Goal: Task Accomplishment & Management: Use online tool/utility

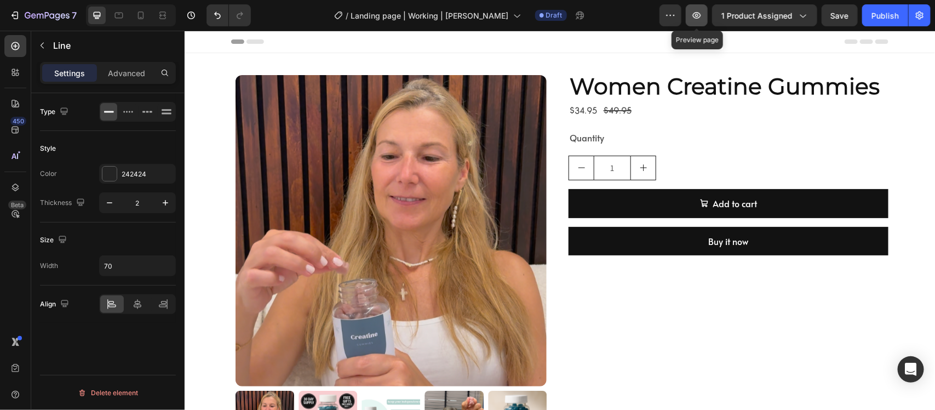
click at [701, 15] on icon "button" at bounding box center [697, 15] width 8 height 7
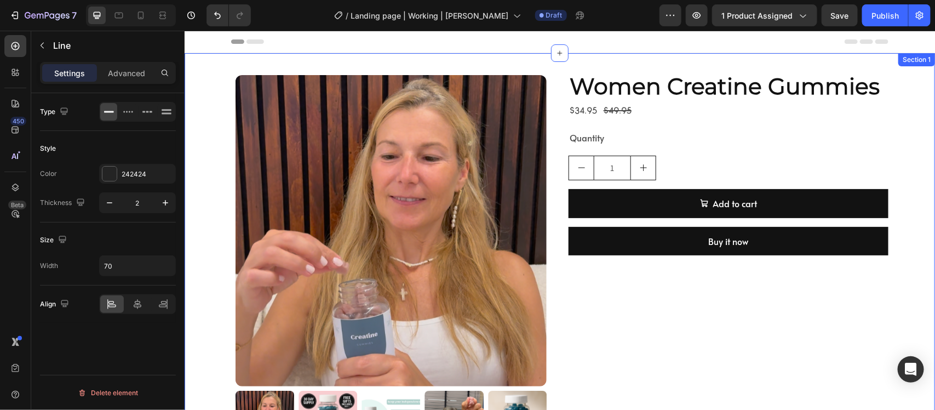
click at [201, 82] on div "Product Images Women Creatine Gummies Product Title $34.95 Product Price Produc…" at bounding box center [559, 266] width 751 height 392
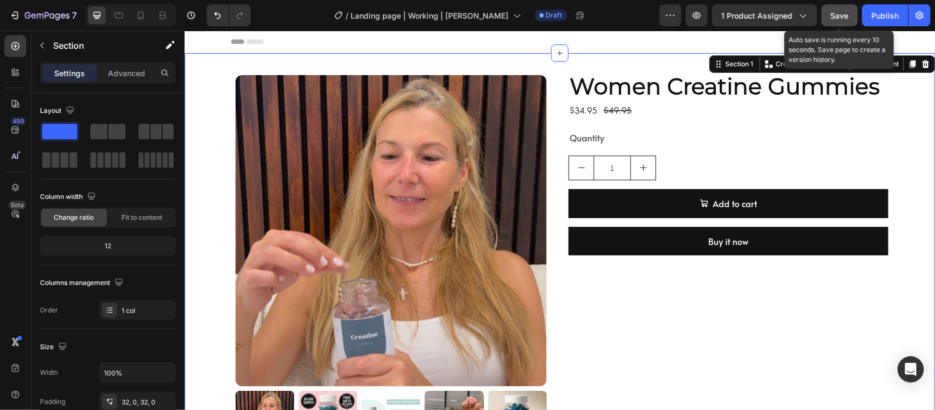
click at [842, 4] on button "Save" at bounding box center [840, 15] width 36 height 22
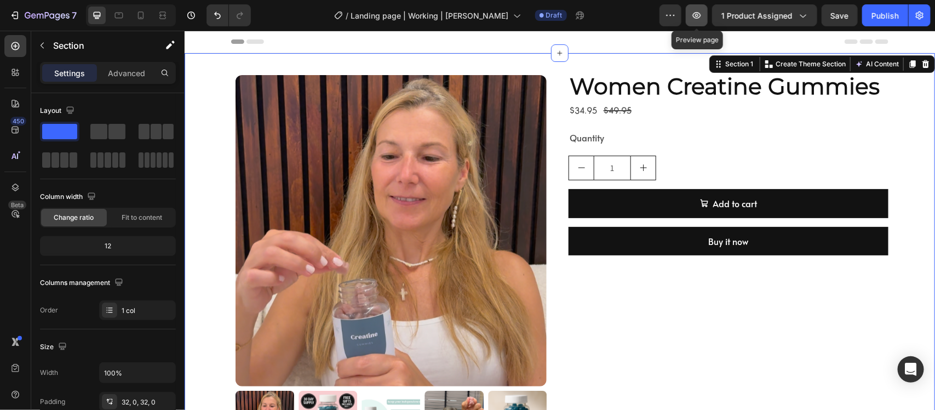
click at [706, 18] on button "button" at bounding box center [697, 15] width 22 height 22
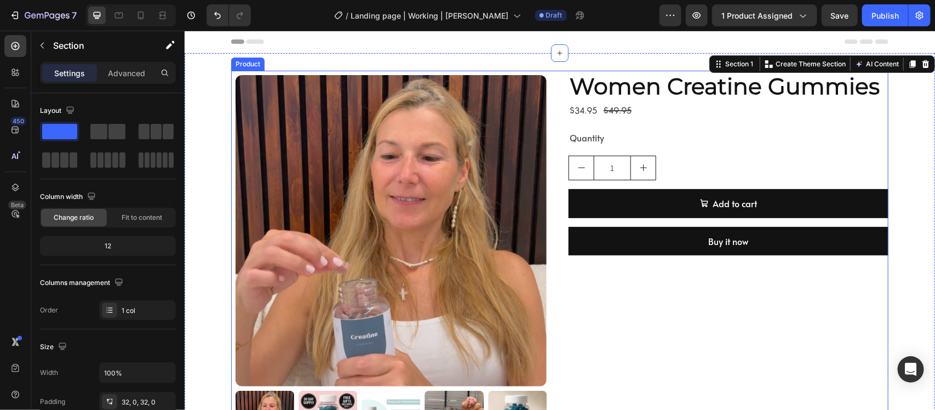
click at [636, 316] on div "Women Creatine Gummies Product Title $34.95 Product Price Product Price $49.95 …" at bounding box center [728, 266] width 320 height 392
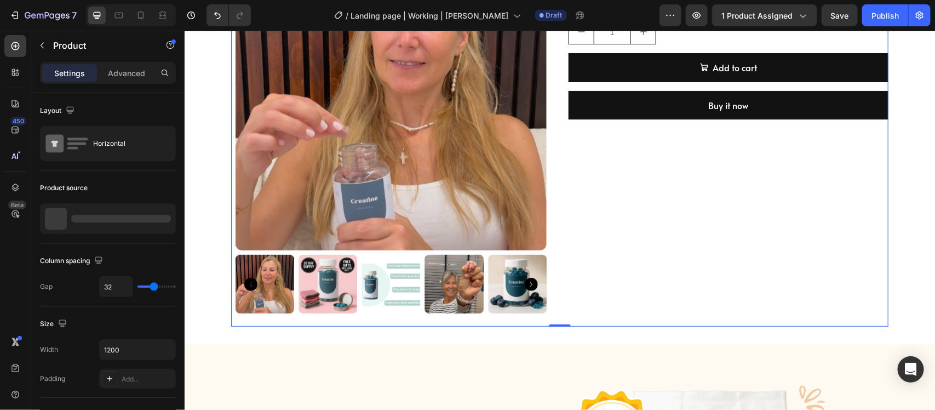
scroll to position [137, 0]
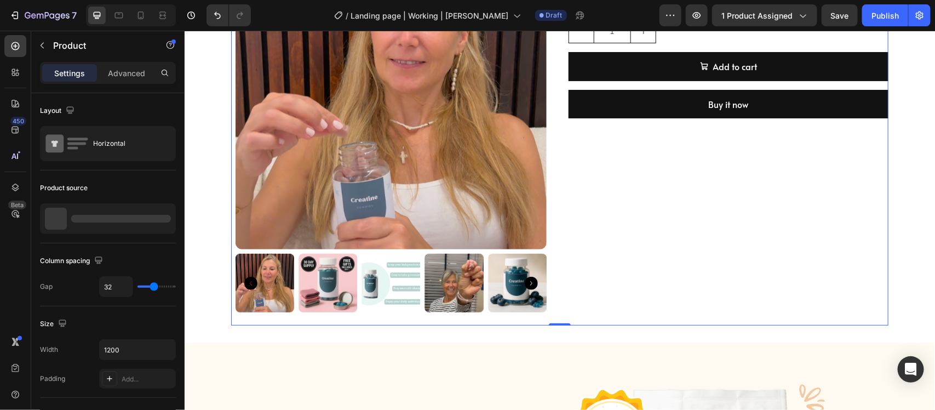
click at [582, 231] on div "Women Creatine Gummies Product Title $34.95 Product Price Product Price $49.95 …" at bounding box center [728, 129] width 320 height 392
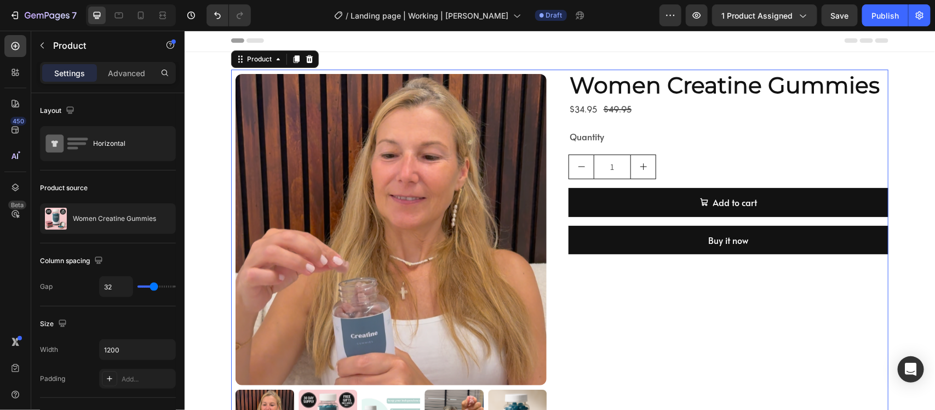
scroll to position [0, 0]
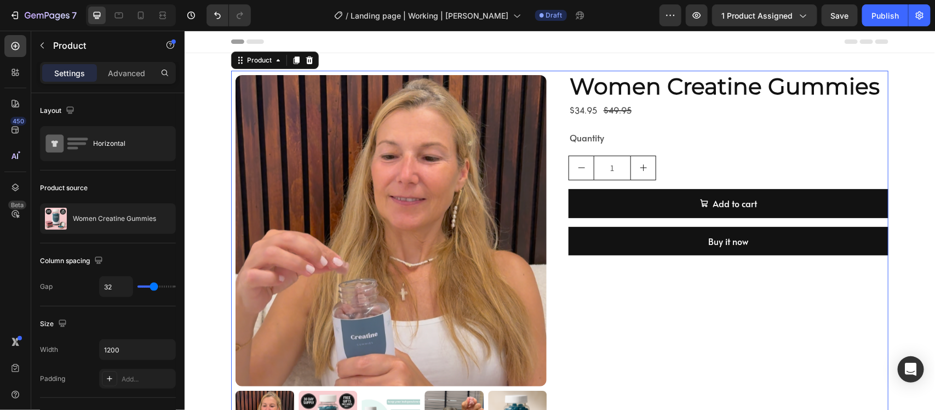
click at [552, 83] on div "Product Images Women Creatine Gummies Product Title $34.95 Product Price Produc…" at bounding box center [560, 266] width 658 height 392
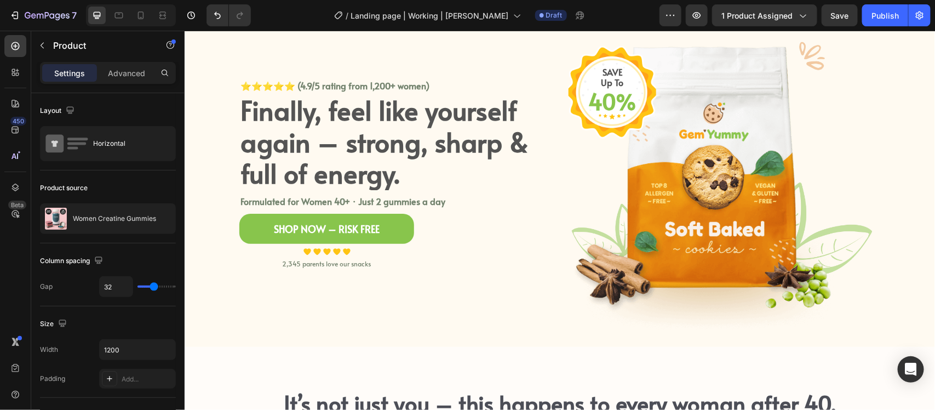
scroll to position [548, 0]
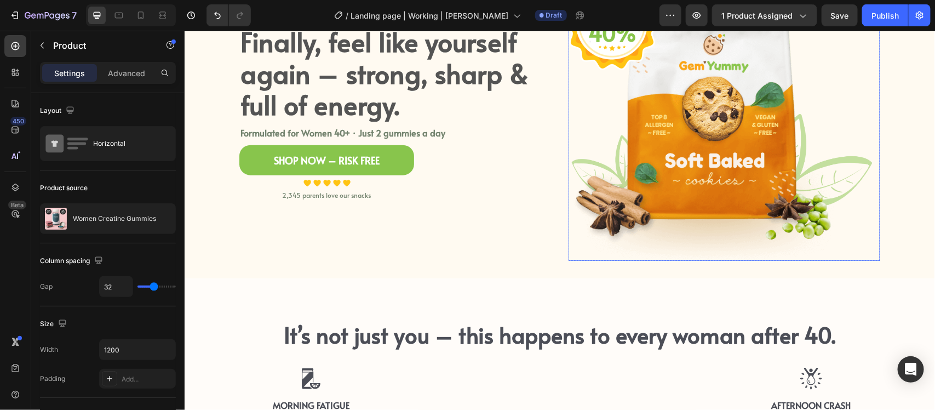
click at [593, 156] on img at bounding box center [724, 104] width 312 height 311
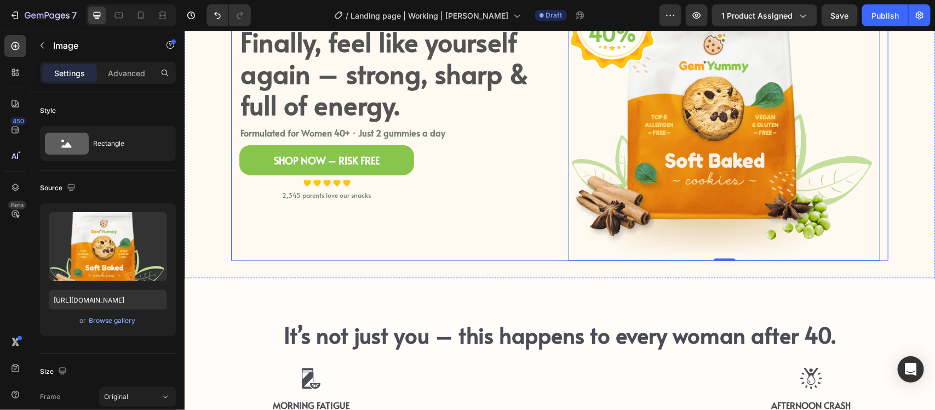
click at [481, 242] on div "⭐⭐⭐⭐⭐ (4.9/5 rating from 1,200+ women) Text block Finally, feel like yourself a…" at bounding box center [395, 104] width 312 height 311
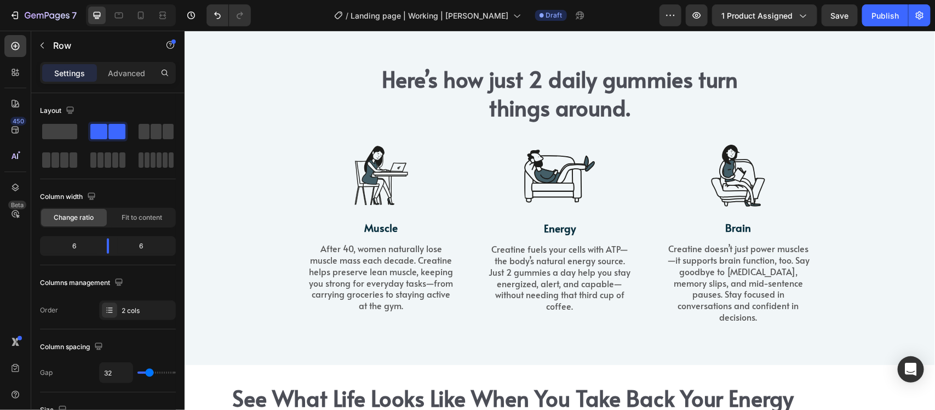
scroll to position [1233, 0]
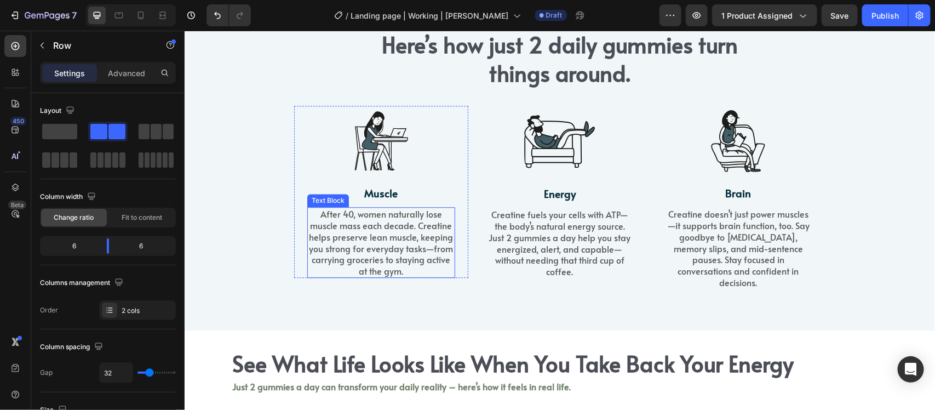
click at [359, 276] on p "After 40, women naturally lose muscle mass each decade. Creatine helps preserve…" at bounding box center [381, 242] width 146 height 68
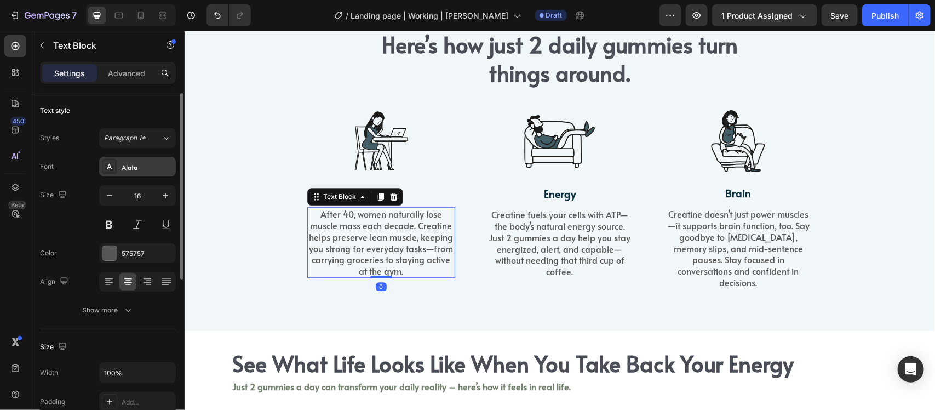
click at [135, 160] on div "Alata" at bounding box center [137, 167] width 77 height 20
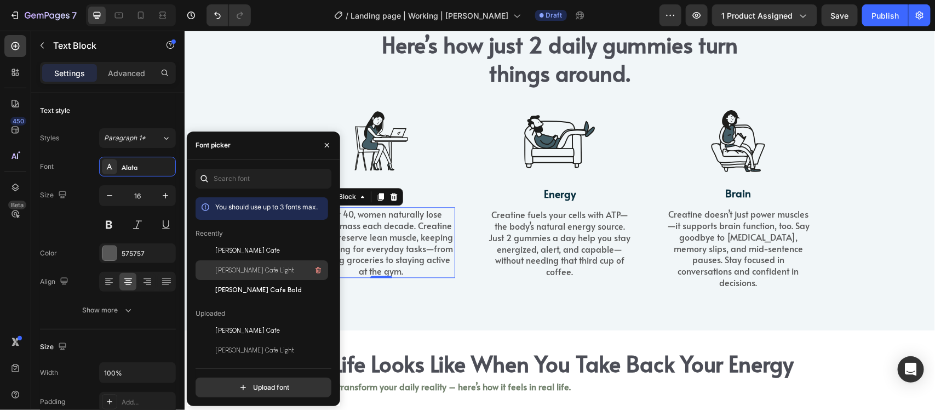
click at [248, 264] on div "[PERSON_NAME] Cafe Light" at bounding box center [270, 270] width 111 height 13
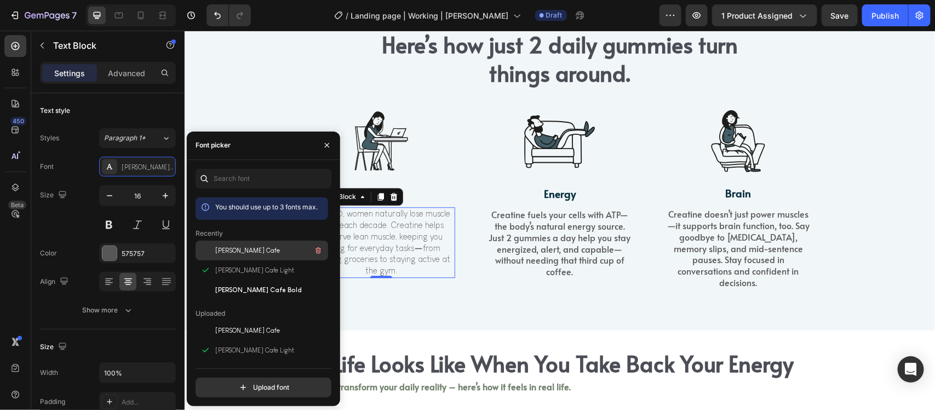
click at [248, 255] on div "[PERSON_NAME] Cafe" at bounding box center [270, 250] width 111 height 13
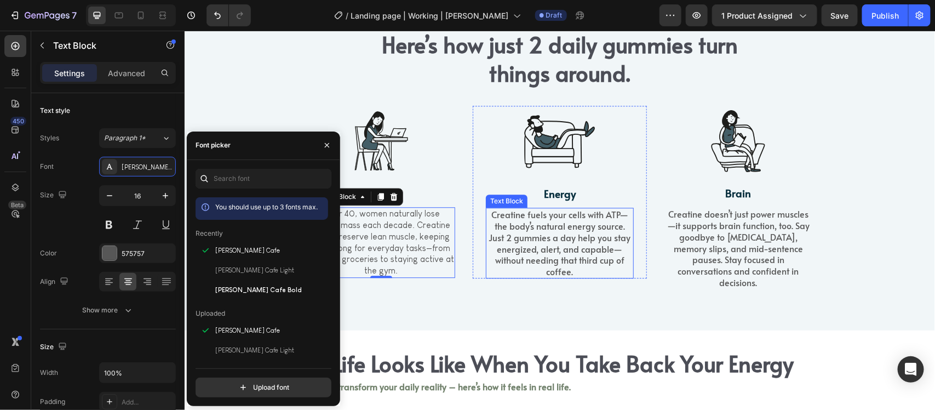
click at [539, 277] on p "Creatine fuels your cells with ATP—the body’s natural energy source. Just 2 gum…" at bounding box center [560, 242] width 146 height 68
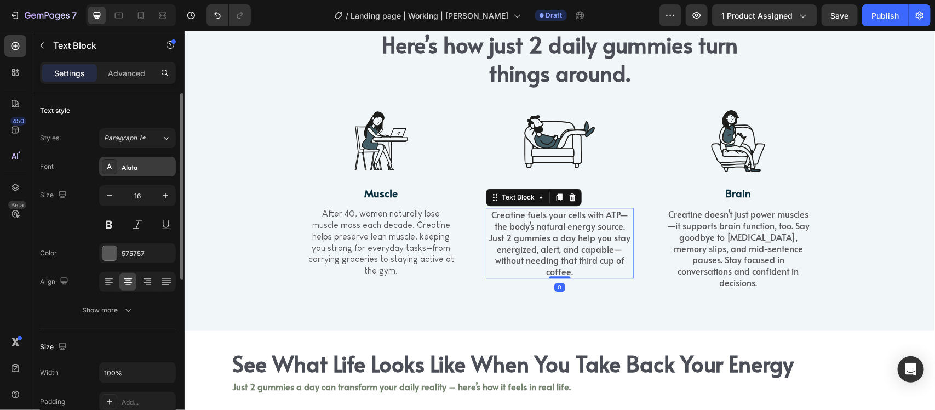
click at [139, 166] on div "Alata" at bounding box center [148, 167] width 52 height 10
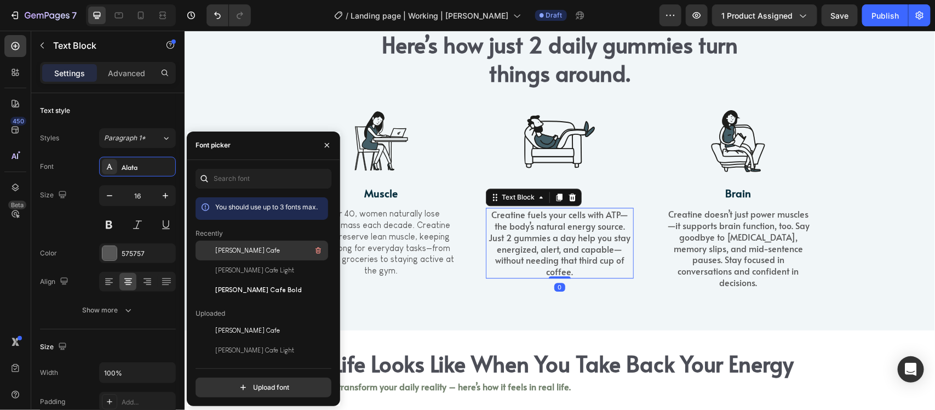
click at [283, 250] on div "[PERSON_NAME] Cafe" at bounding box center [270, 250] width 111 height 13
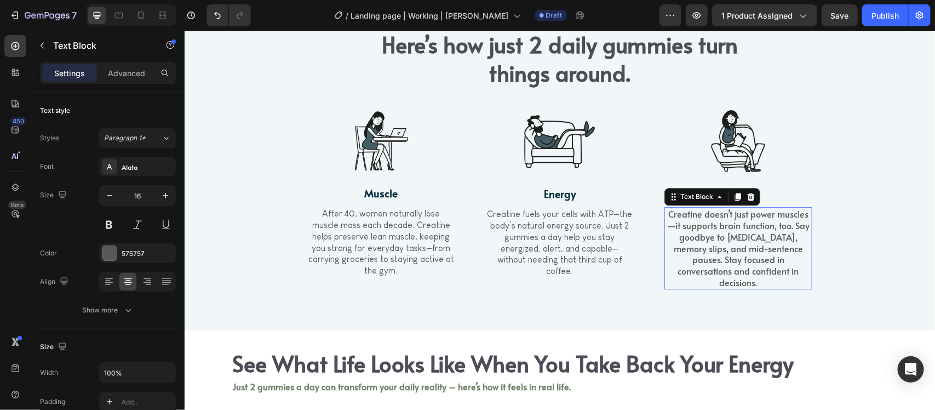
click at [749, 281] on p "Creatine doesn’t just power muscles—it supports brain function, too. Say goodby…" at bounding box center [738, 248] width 146 height 80
click at [140, 163] on div "Alata" at bounding box center [148, 167] width 52 height 10
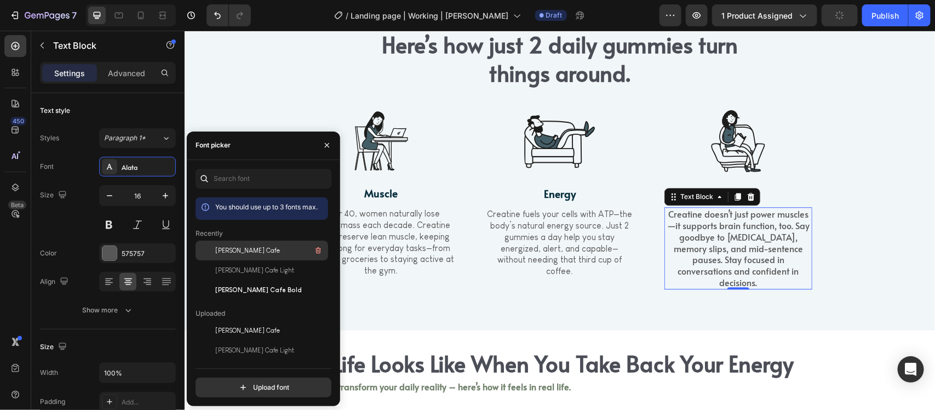
click at [258, 254] on span "[PERSON_NAME] Cafe" at bounding box center [247, 250] width 65 height 10
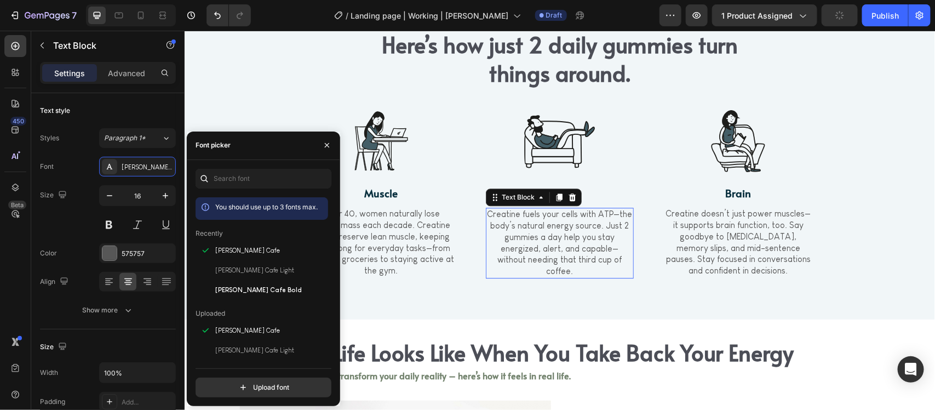
click at [490, 277] on p "Creatine fuels your cells with ATP—the body’s natural energy source. Just 2 gum…" at bounding box center [560, 242] width 146 height 68
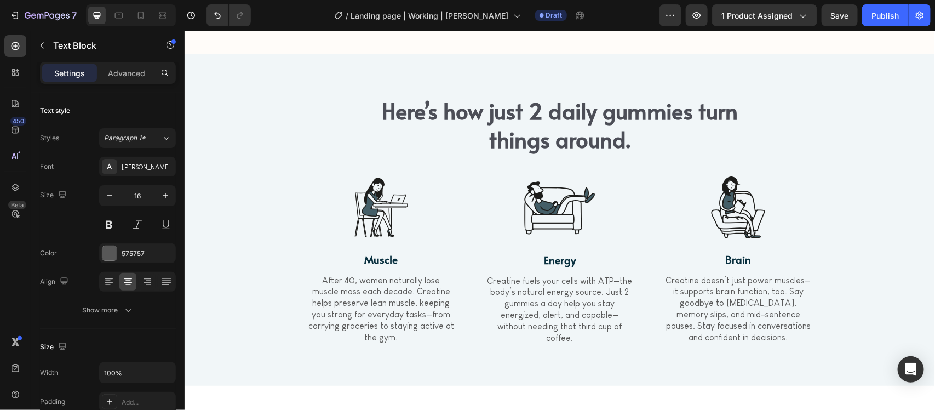
scroll to position [1160, 0]
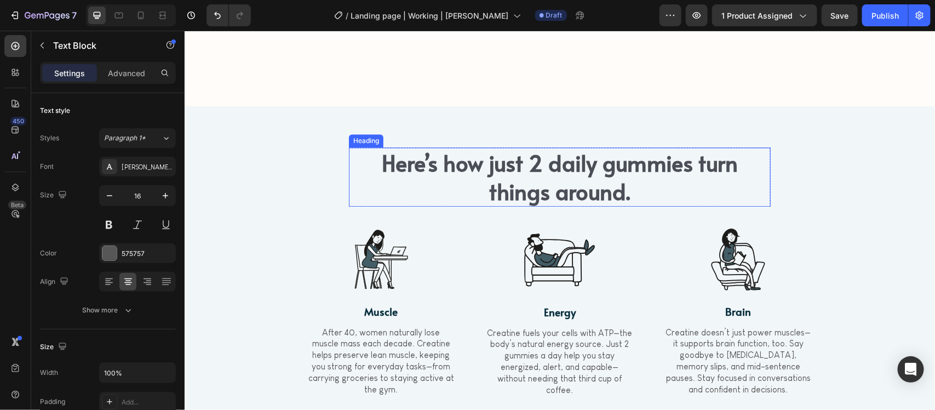
click at [484, 164] on h2 "Here’s how just 2 daily gummies turn things around." at bounding box center [560, 176] width 422 height 59
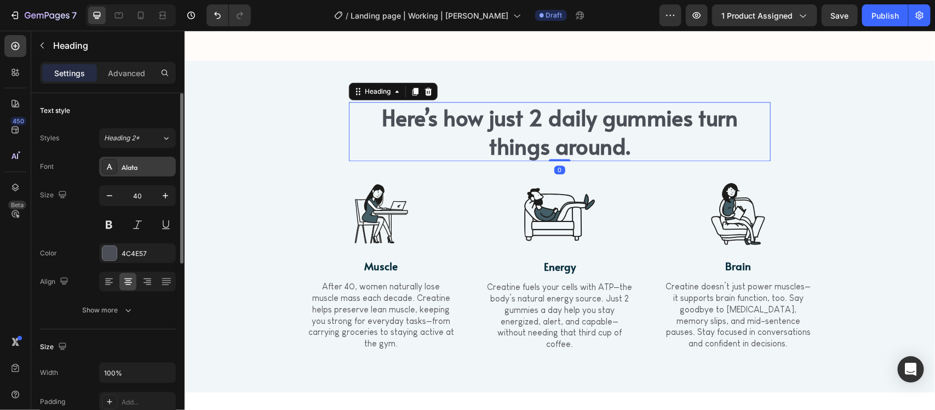
click at [135, 175] on div "Alata" at bounding box center [137, 167] width 77 height 20
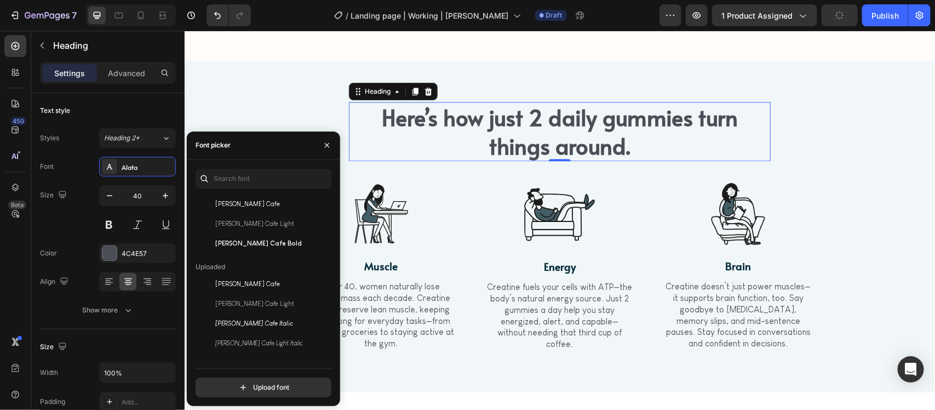
scroll to position [0, 0]
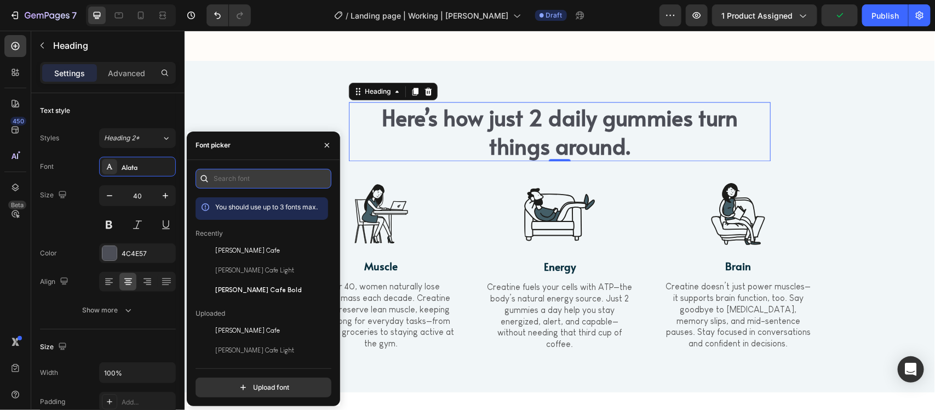
click at [231, 176] on input "text" at bounding box center [264, 179] width 136 height 20
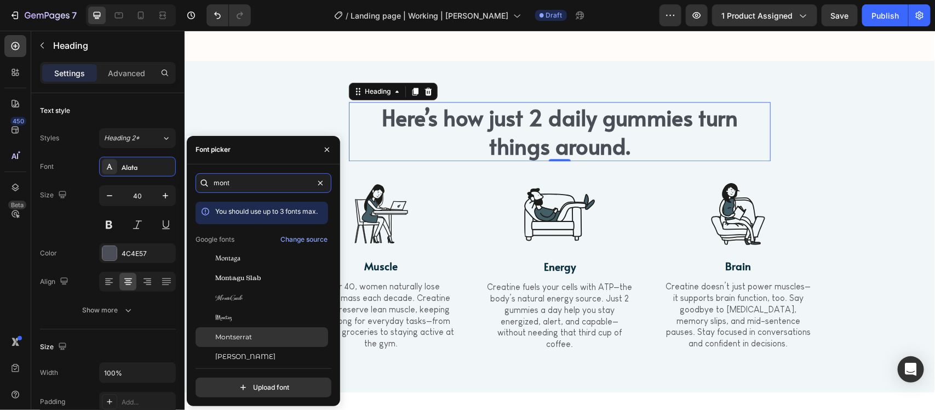
type input "mont"
click at [259, 330] on div "Montserrat" at bounding box center [262, 337] width 133 height 20
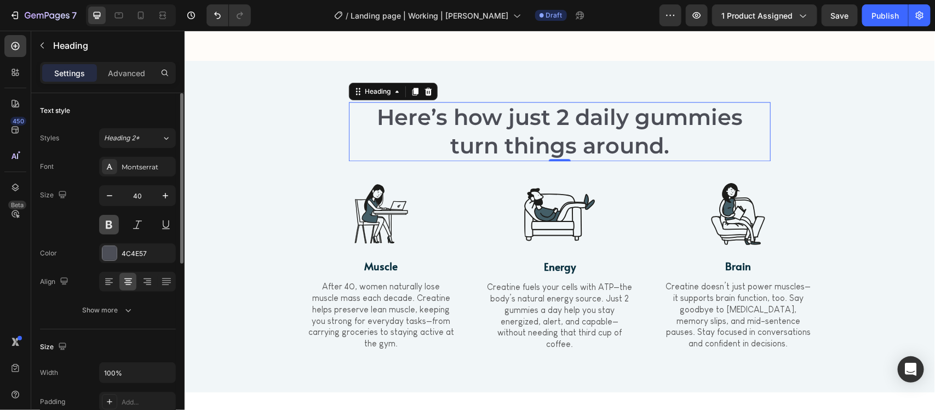
click at [107, 229] on button at bounding box center [109, 225] width 20 height 20
click at [502, 249] on div at bounding box center [559, 213] width 148 height 71
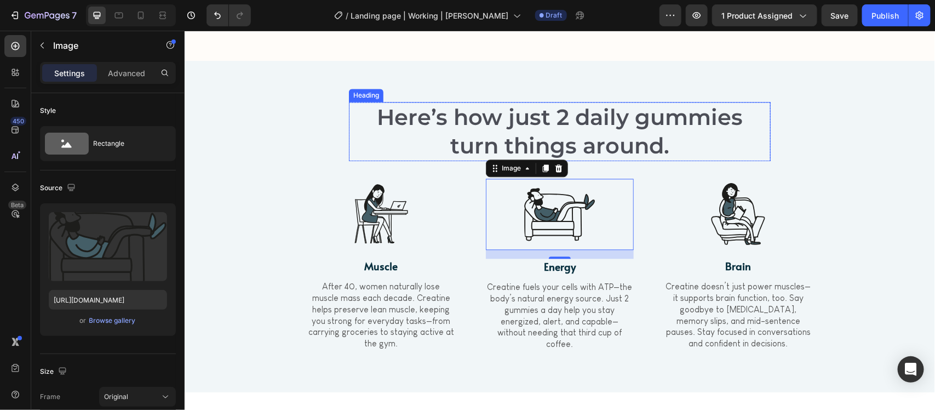
click at [561, 161] on h2 "Here’s how just 2 daily gummies turn things around." at bounding box center [560, 130] width 422 height 59
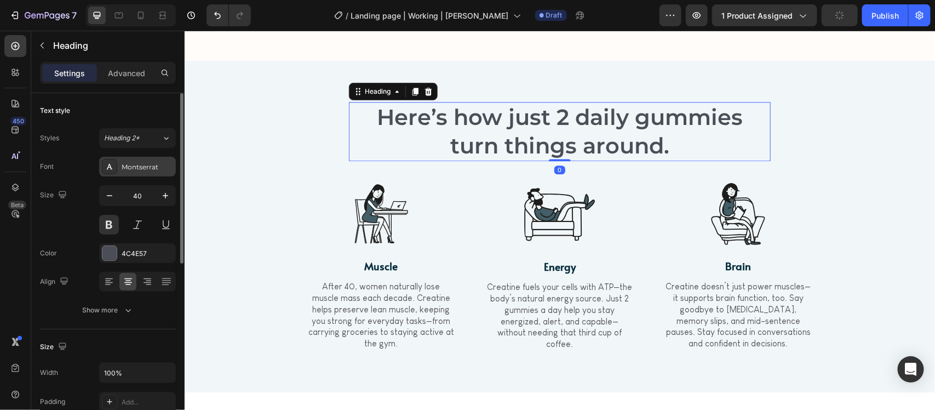
click at [124, 168] on div "Montserrat" at bounding box center [148, 167] width 52 height 10
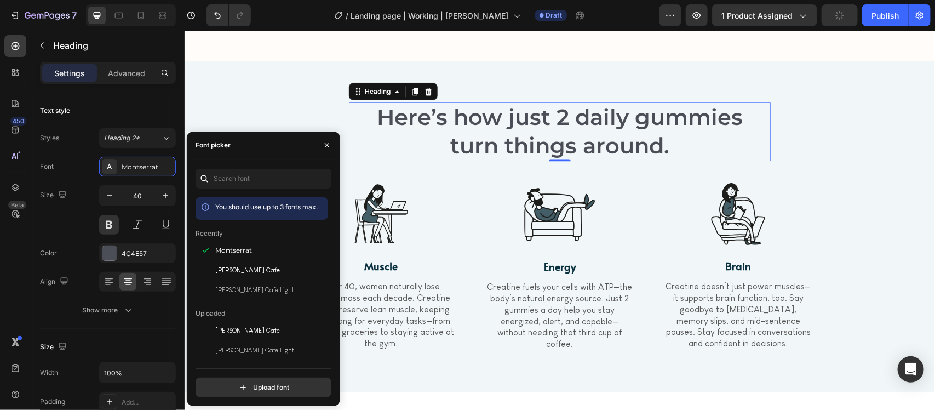
scroll to position [137, 0]
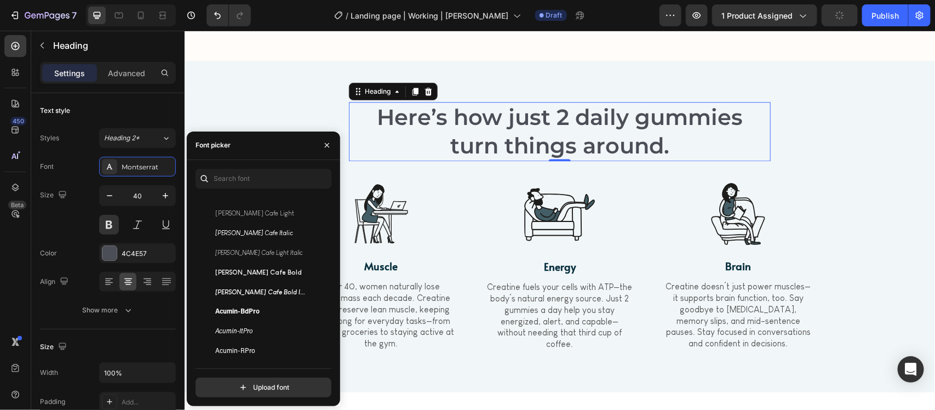
click at [262, 316] on div "Acumin-BdPro" at bounding box center [270, 311] width 111 height 13
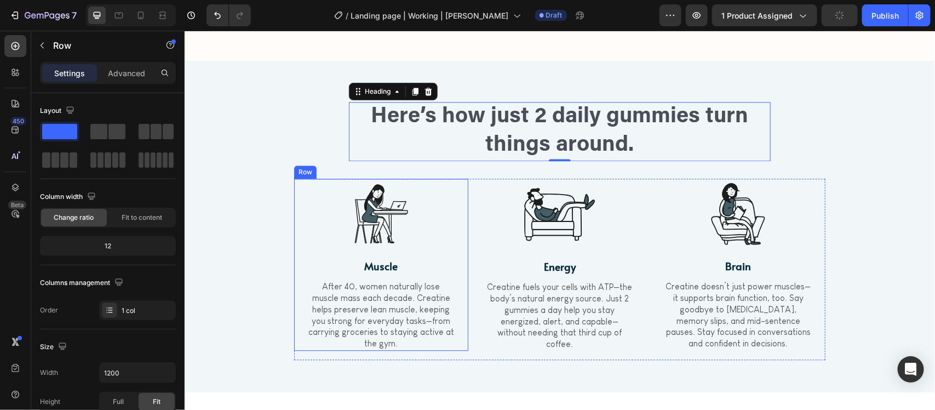
click at [462, 276] on div "Image Muscle Text Block After 40, women naturally lose muscle mass each decade.…" at bounding box center [381, 264] width 174 height 172
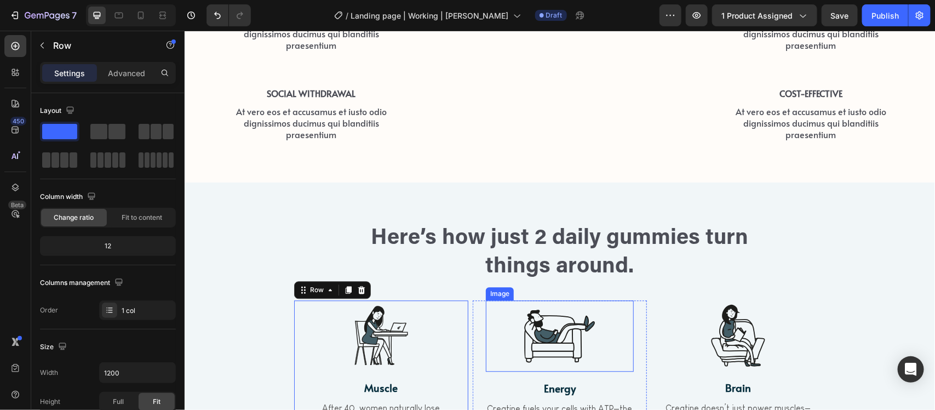
scroll to position [955, 0]
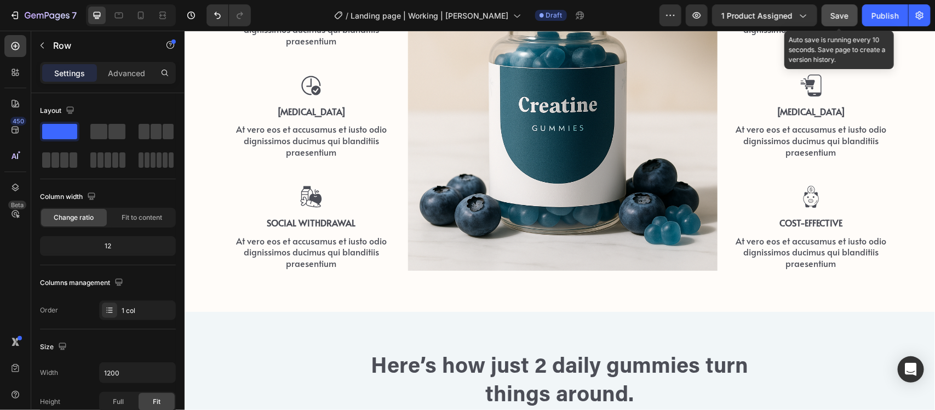
click at [836, 24] on button "Save" at bounding box center [840, 15] width 36 height 22
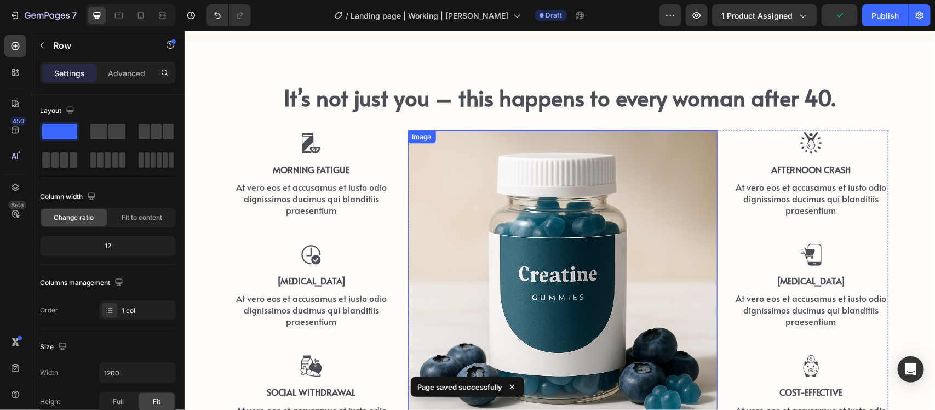
scroll to position [818, 0]
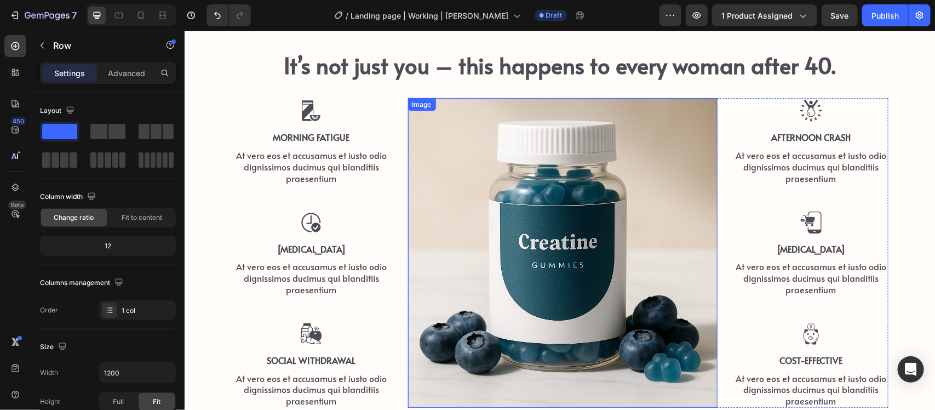
click at [560, 243] on img at bounding box center [563, 253] width 310 height 310
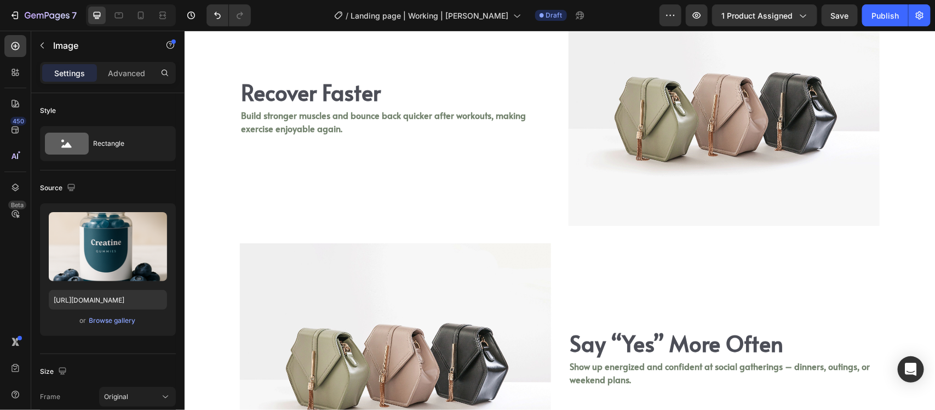
scroll to position [2393, 0]
